Goal: Transaction & Acquisition: Purchase product/service

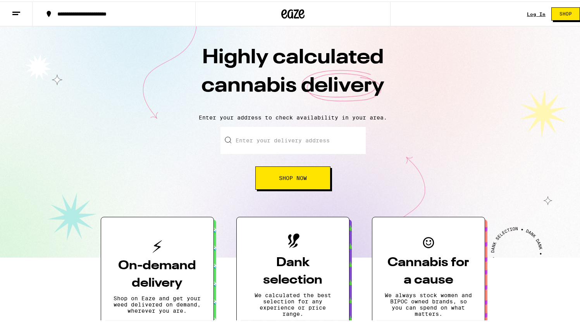
click at [529, 10] on link "Log In" at bounding box center [536, 12] width 19 height 5
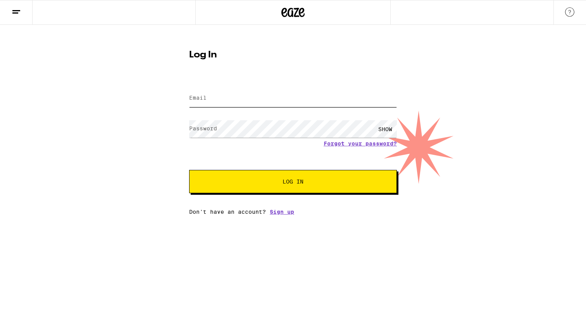
type input "[EMAIL_ADDRESS][DOMAIN_NAME]"
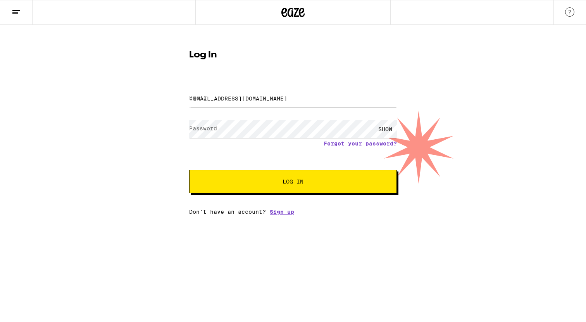
click at [293, 182] on button "Log In" at bounding box center [293, 181] width 208 height 23
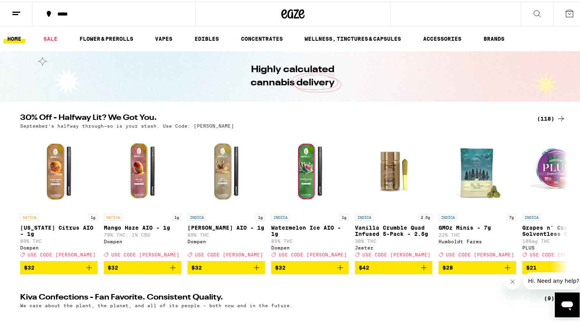
click at [541, 115] on div "(118)" at bounding box center [551, 116] width 29 height 9
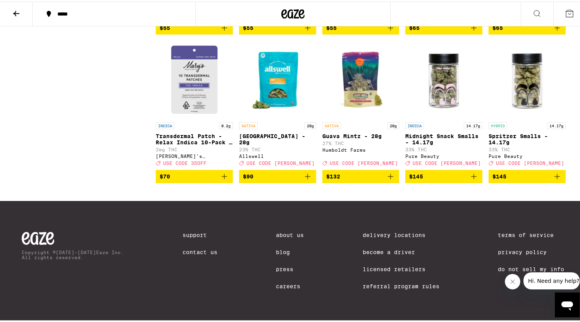
scroll to position [3092, 0]
click at [559, 179] on icon "Add to bag" at bounding box center [557, 174] width 9 height 9
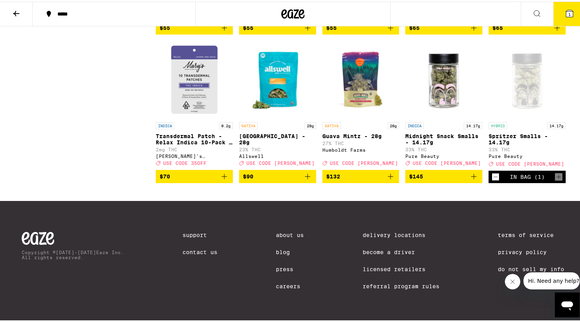
click at [572, 14] on button "1" at bounding box center [569, 12] width 33 height 24
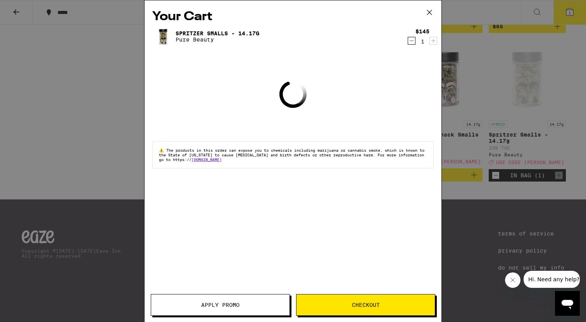
click at [215, 304] on span "Apply Promo" at bounding box center [220, 304] width 38 height 5
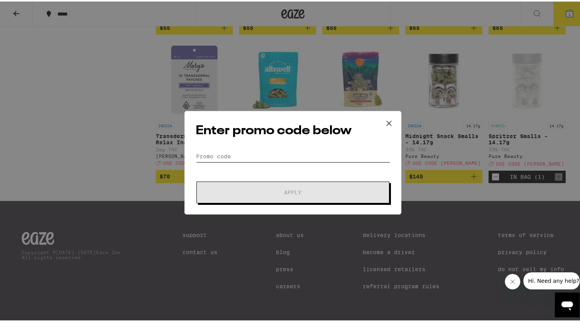
click at [274, 150] on input "Promo Code" at bounding box center [293, 155] width 195 height 12
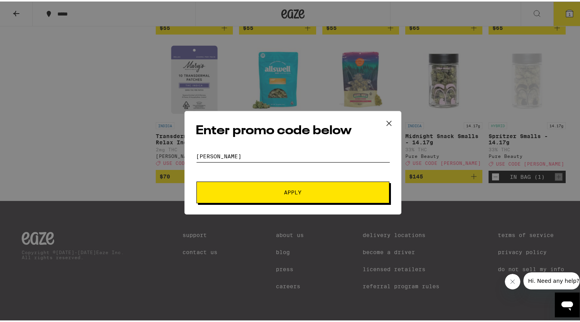
type input "[PERSON_NAME]"
click at [258, 188] on span "Apply" at bounding box center [293, 190] width 140 height 5
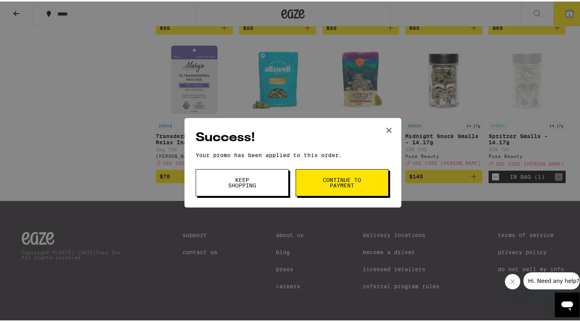
click at [350, 185] on span "Continue to payment" at bounding box center [342, 181] width 40 height 11
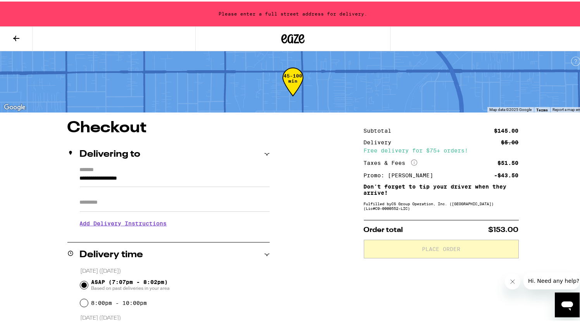
click at [17, 41] on button at bounding box center [16, 37] width 33 height 24
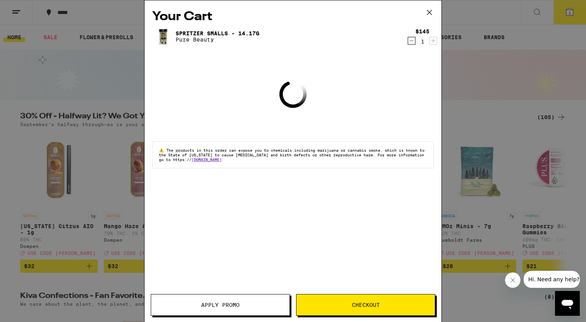
click at [428, 11] on icon at bounding box center [429, 12] width 5 height 5
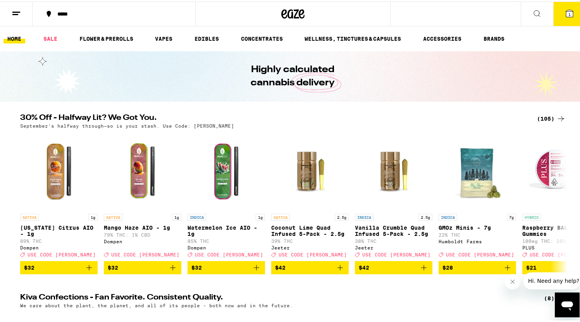
click at [532, 10] on icon at bounding box center [536, 11] width 9 height 9
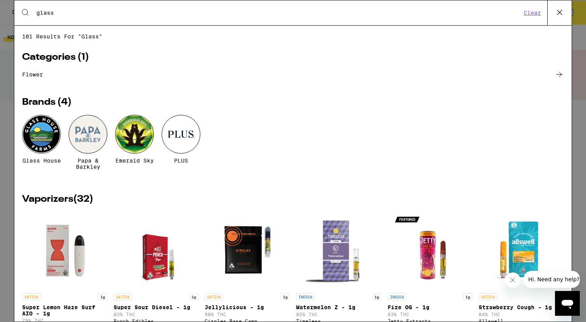
type input "glass"
click at [41, 140] on div at bounding box center [41, 134] width 39 height 39
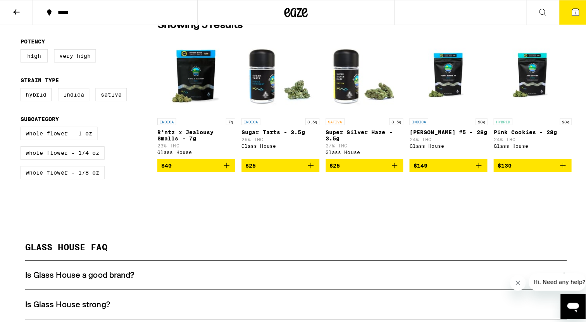
scroll to position [213, 0]
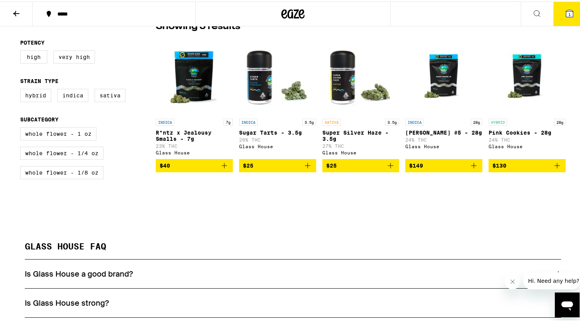
click at [558, 169] on icon "Add to bag" at bounding box center [557, 163] width 9 height 9
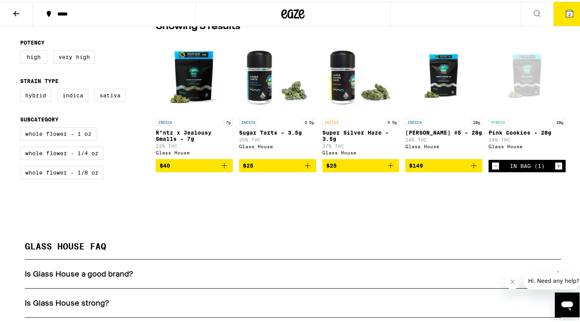
click at [566, 14] on icon at bounding box center [569, 12] width 7 height 7
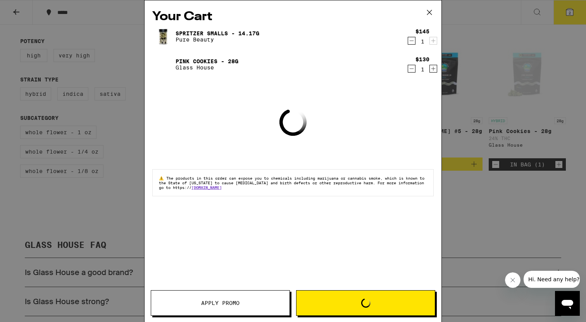
click at [411, 38] on icon "Decrement" at bounding box center [411, 40] width 7 height 9
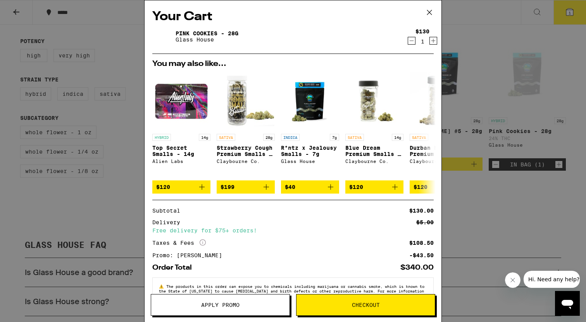
click at [520, 102] on div "Your Cart Pink Cookies - 28g Glass House $130 1 You may also like... HYBRID 14g…" at bounding box center [293, 161] width 586 height 322
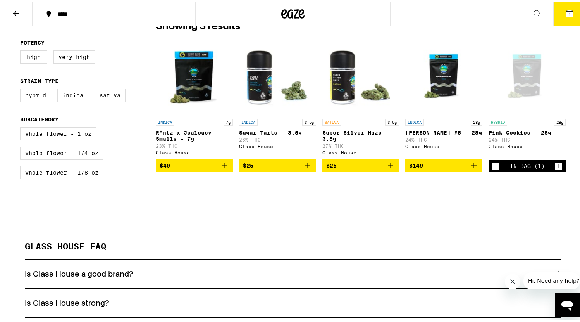
click at [563, 24] on button "1" at bounding box center [569, 12] width 33 height 24
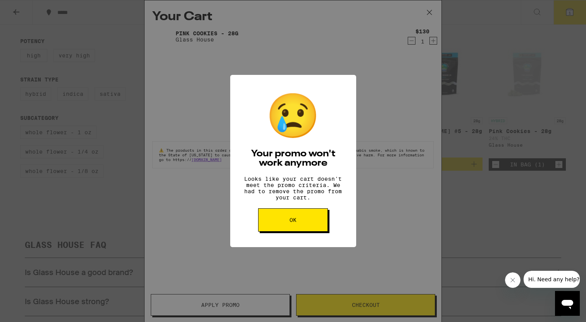
click at [309, 225] on button "OK" at bounding box center [293, 219] width 70 height 23
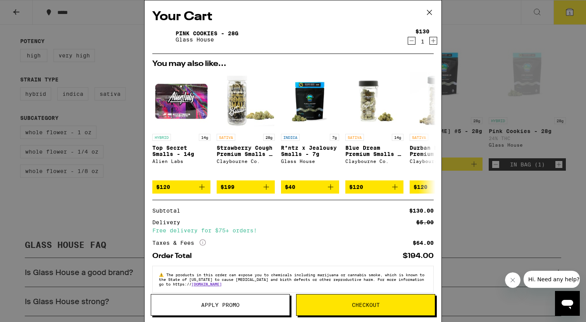
click at [350, 310] on button "Checkout" at bounding box center [365, 305] width 139 height 22
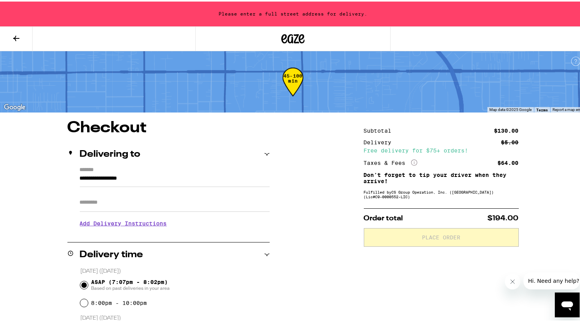
click at [157, 184] on input "**********" at bounding box center [175, 178] width 190 height 13
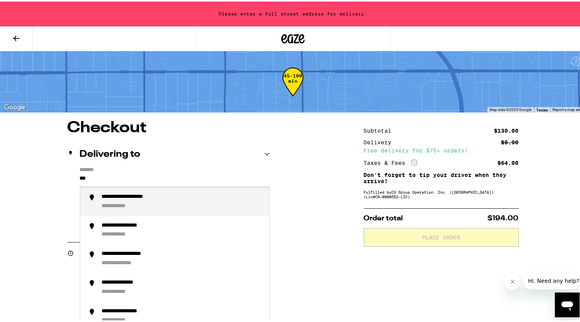
type input "***"
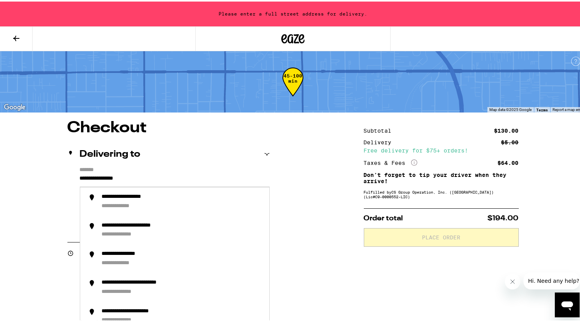
click at [158, 175] on input "**********" at bounding box center [175, 178] width 190 height 13
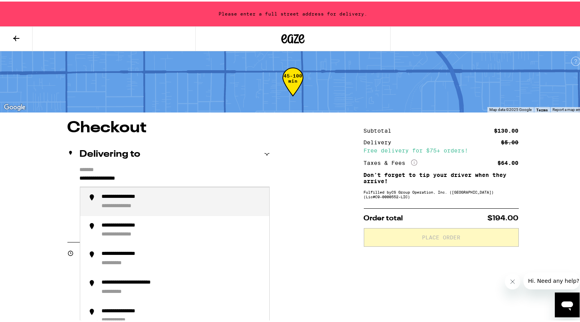
click at [154, 191] on li "**********" at bounding box center [174, 200] width 189 height 29
type input "**********"
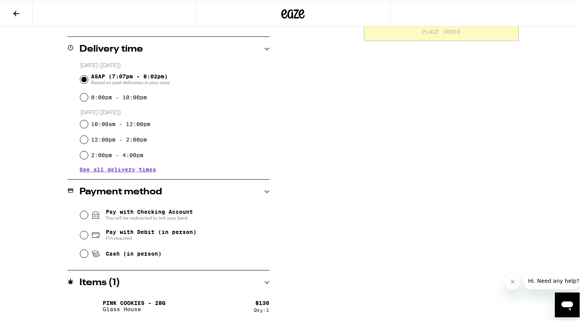
scroll to position [181, 0]
click at [106, 233] on span "Pay with Debit (in person)" at bounding box center [151, 230] width 91 height 6
click at [88, 234] on input "Pay with Debit (in person) Pin required" at bounding box center [84, 233] width 8 height 8
radio input "true"
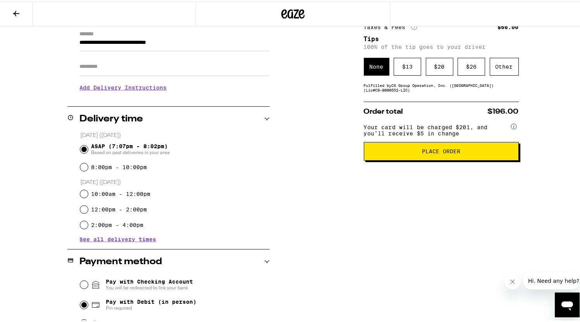
scroll to position [111, 0]
click at [401, 159] on button "Place Order" at bounding box center [441, 149] width 155 height 19
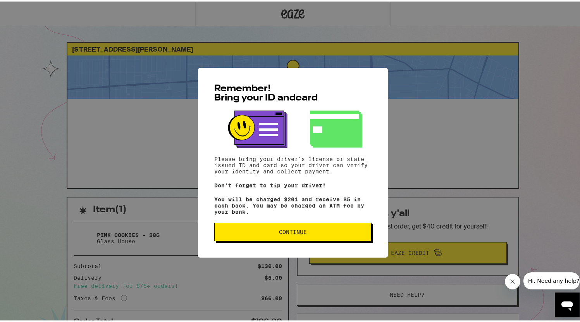
click at [263, 233] on span "Continue" at bounding box center [293, 229] width 144 height 5
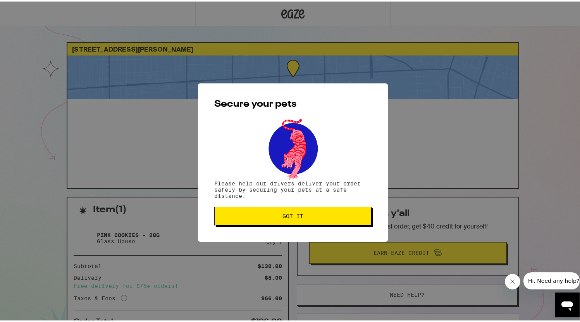
click at [265, 223] on button "Got it" at bounding box center [292, 214] width 157 height 19
